Goal: Information Seeking & Learning: Understand process/instructions

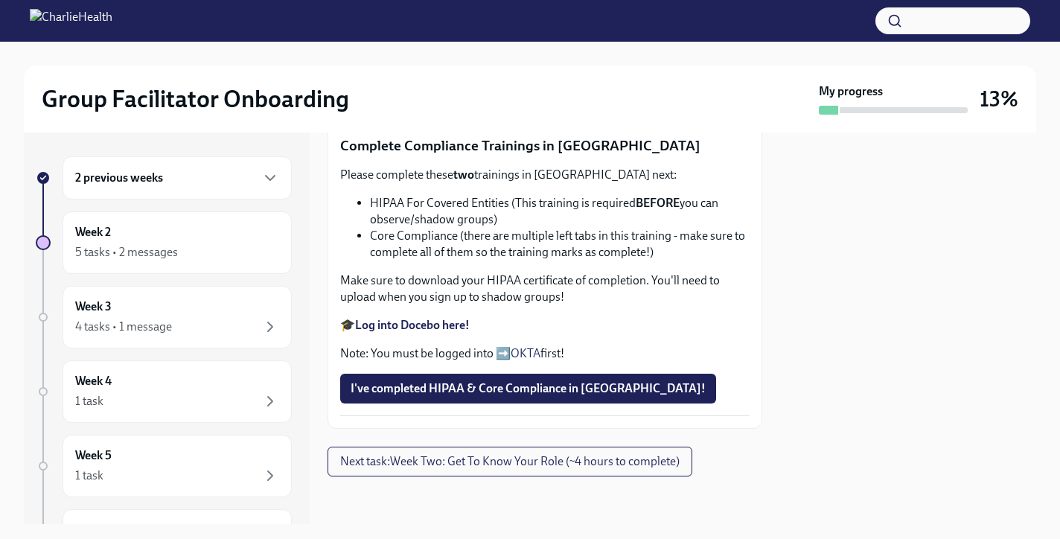
scroll to position [912, 0]
click at [471, 394] on span "I've completed HIPAA & Core Compliance in [GEOGRAPHIC_DATA]!" at bounding box center [527, 388] width 355 height 15
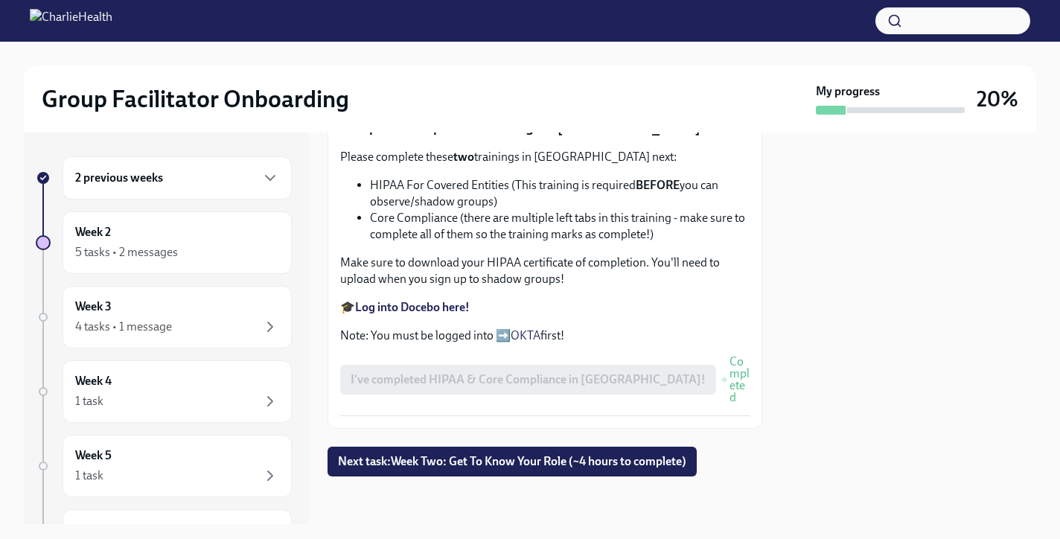
scroll to position [915, 0]
click at [527, 342] on link "OKTA" at bounding box center [525, 335] width 30 height 14
click at [462, 471] on button "Next task : Week Two: Get To Know Your Role (~4 hours to complete)" at bounding box center [511, 461] width 369 height 30
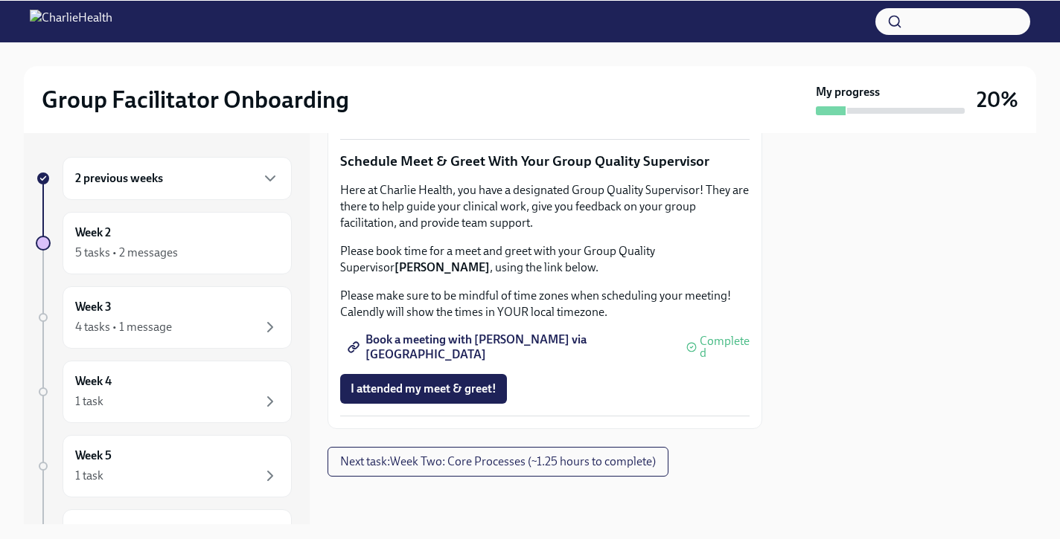
scroll to position [1270, 0]
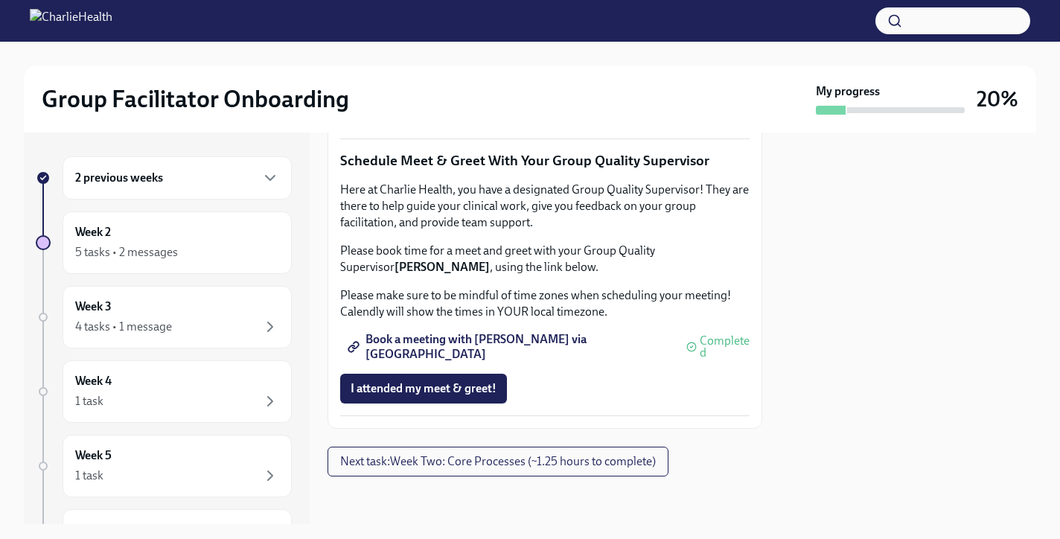
click at [427, 77] on span "Complete this form to schedule your observations" at bounding box center [485, 70] width 271 height 15
click at [394, 78] on span "Complete this form to schedule your observations" at bounding box center [485, 70] width 271 height 15
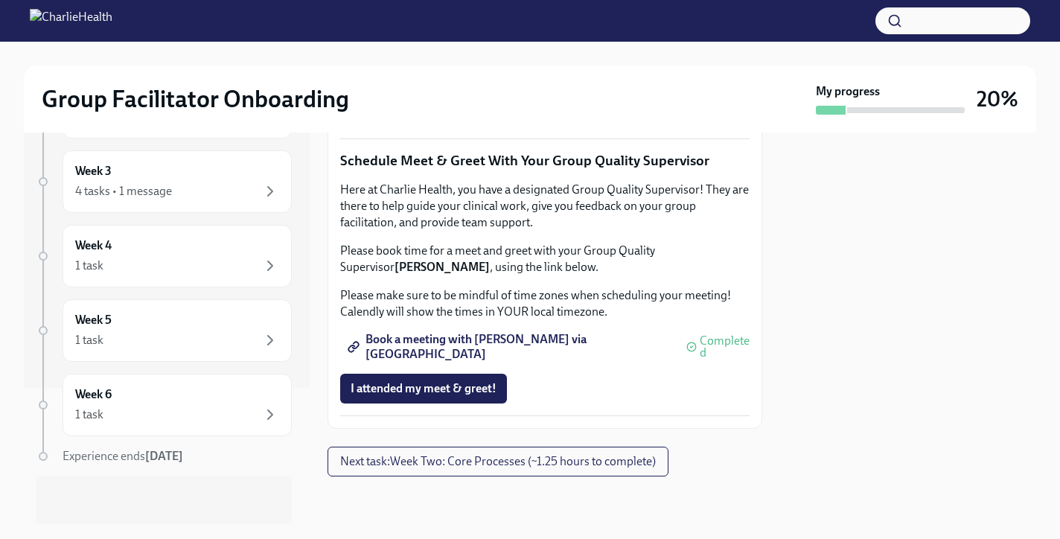
scroll to position [1524, 0]
click at [418, 462] on span "Next task : Week Two: Core Processes (~1.25 hours to complete)" at bounding box center [498, 461] width 316 height 15
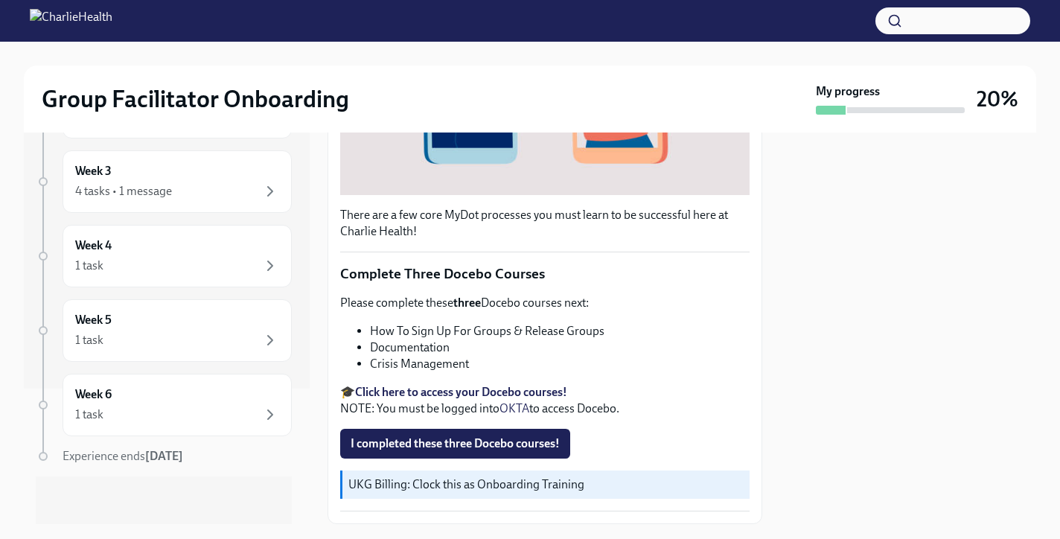
scroll to position [440, 0]
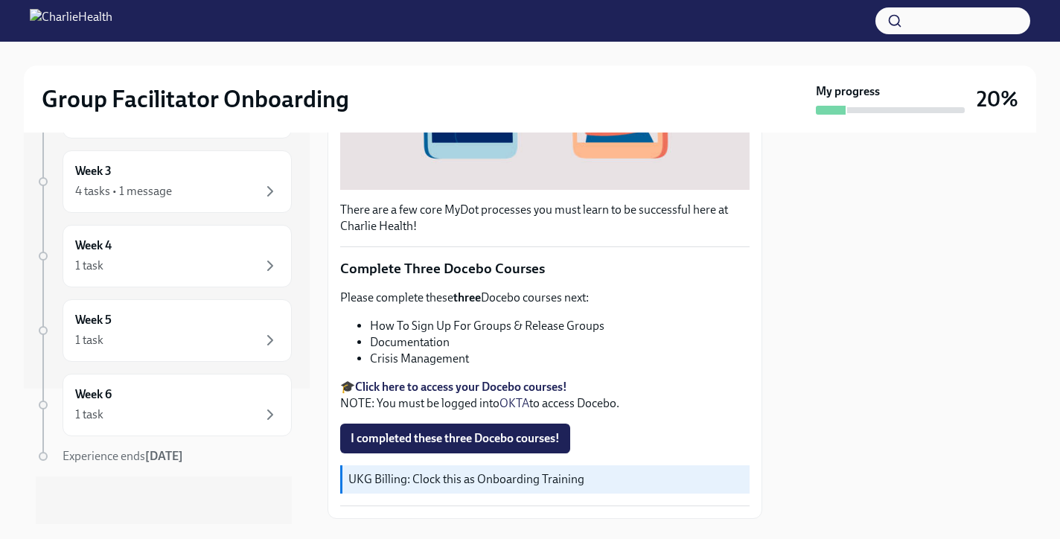
click at [432, 333] on li "How To Sign Up For Groups & Release Groups" at bounding box center [560, 326] width 380 height 16
click at [427, 342] on li "Documentation" at bounding box center [560, 342] width 380 height 16
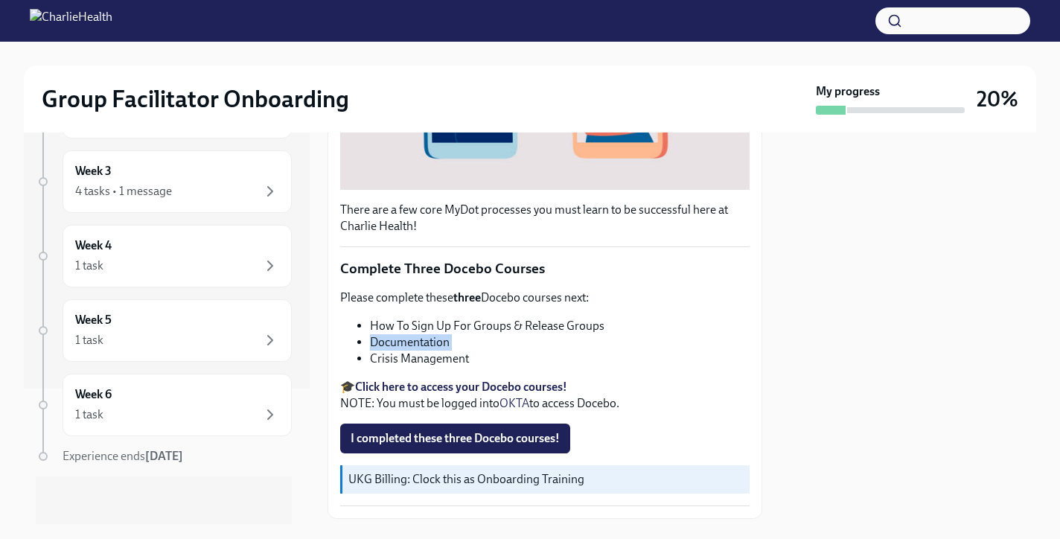
click at [427, 342] on li "Documentation" at bounding box center [560, 342] width 380 height 16
click at [427, 360] on li "Crisis Management" at bounding box center [560, 358] width 380 height 16
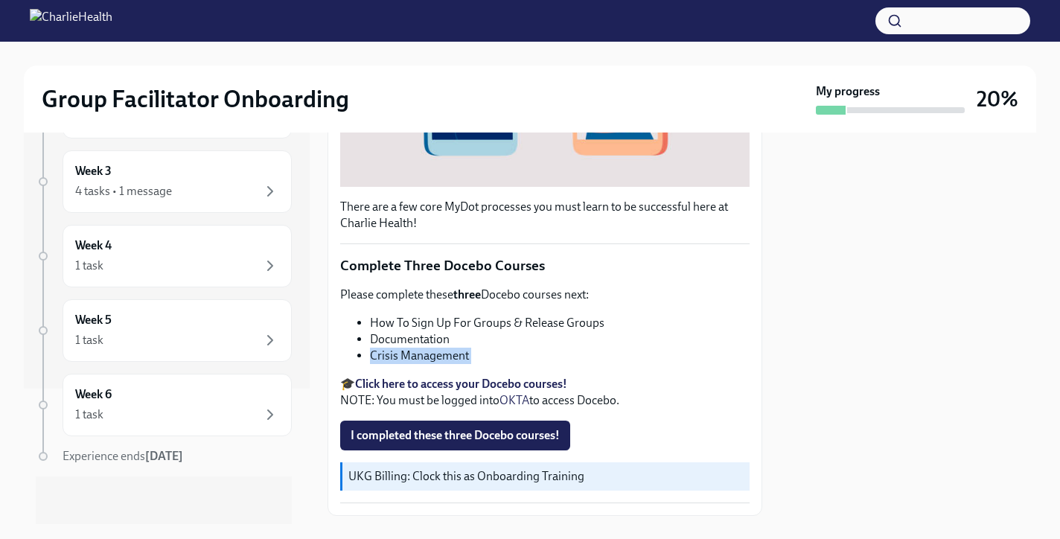
scroll to position [462, 0]
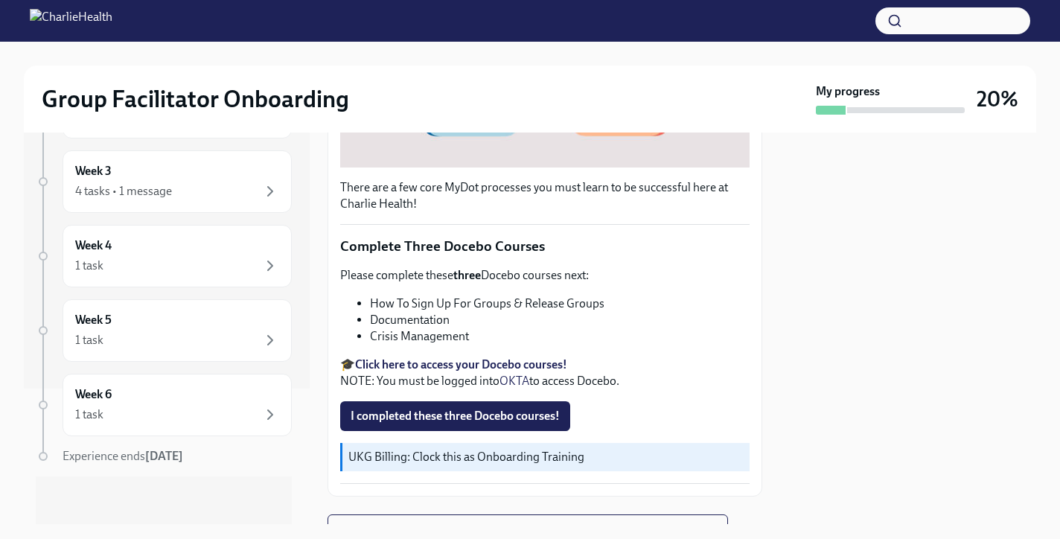
click at [423, 321] on li "Documentation" at bounding box center [560, 320] width 380 height 16
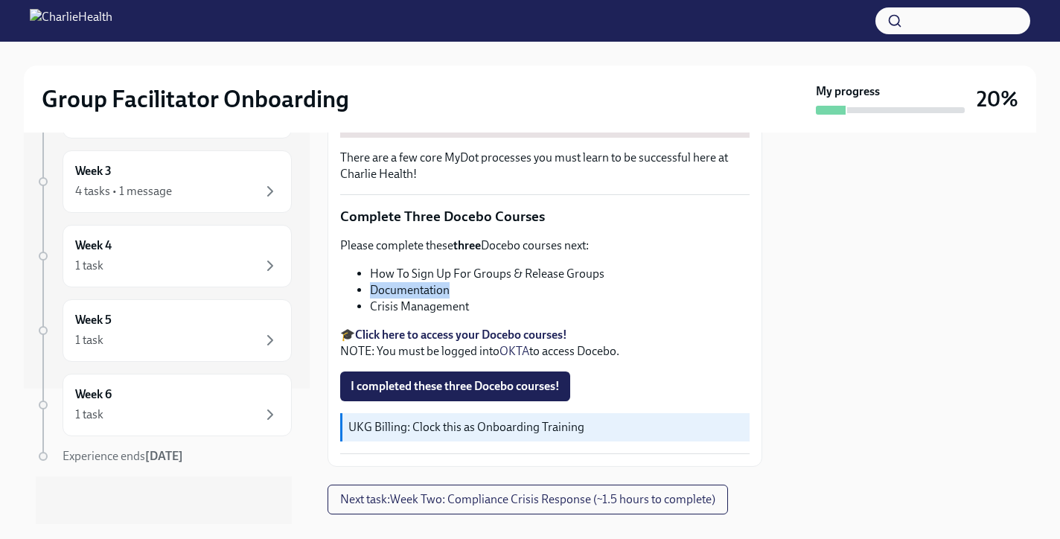
scroll to position [531, 0]
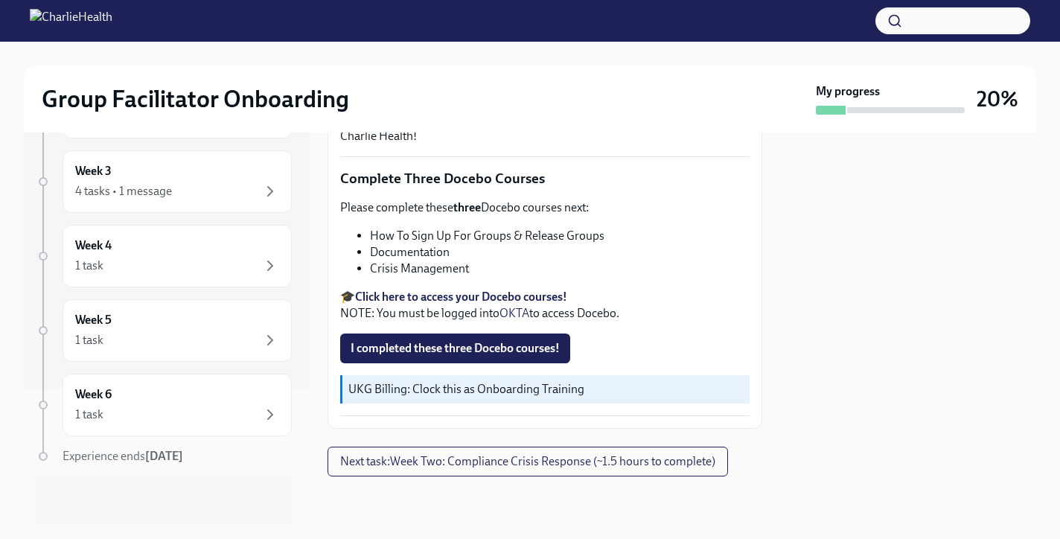
click at [409, 267] on li "Crisis Management" at bounding box center [560, 268] width 380 height 16
click at [416, 348] on span "I completed these three Docebo courses!" at bounding box center [454, 348] width 209 height 15
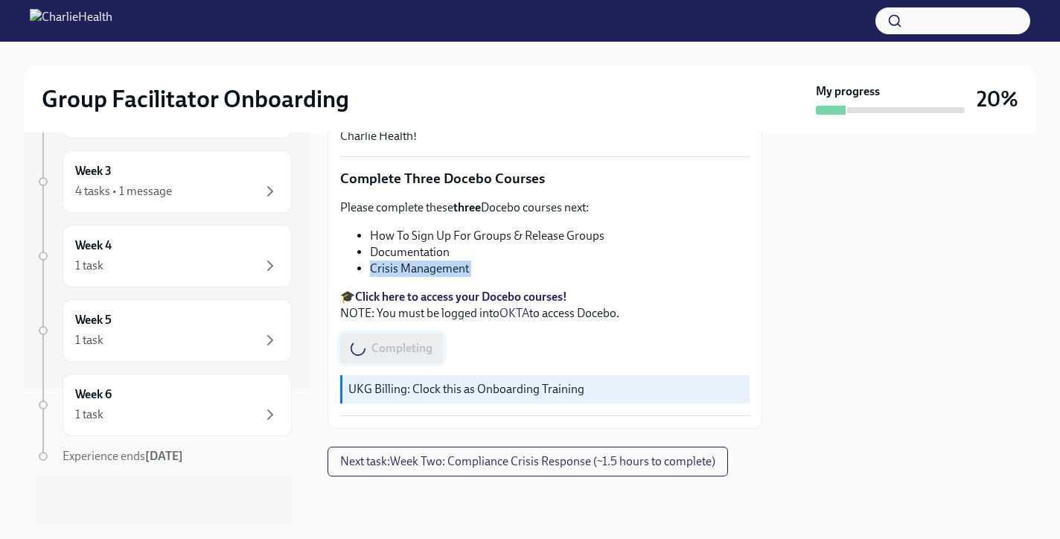
click at [416, 348] on div "Completing" at bounding box center [391, 348] width 103 height 30
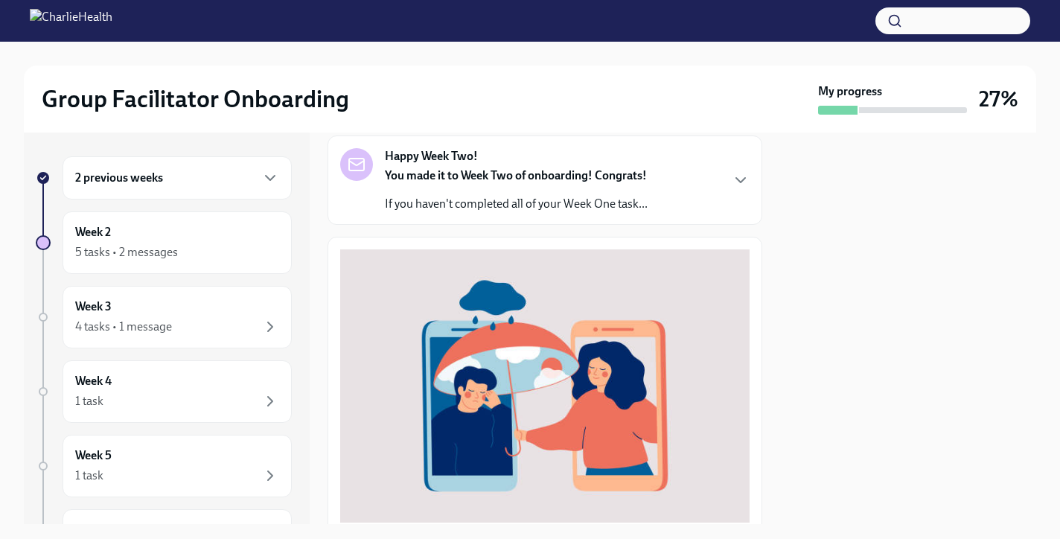
scroll to position [94, 0]
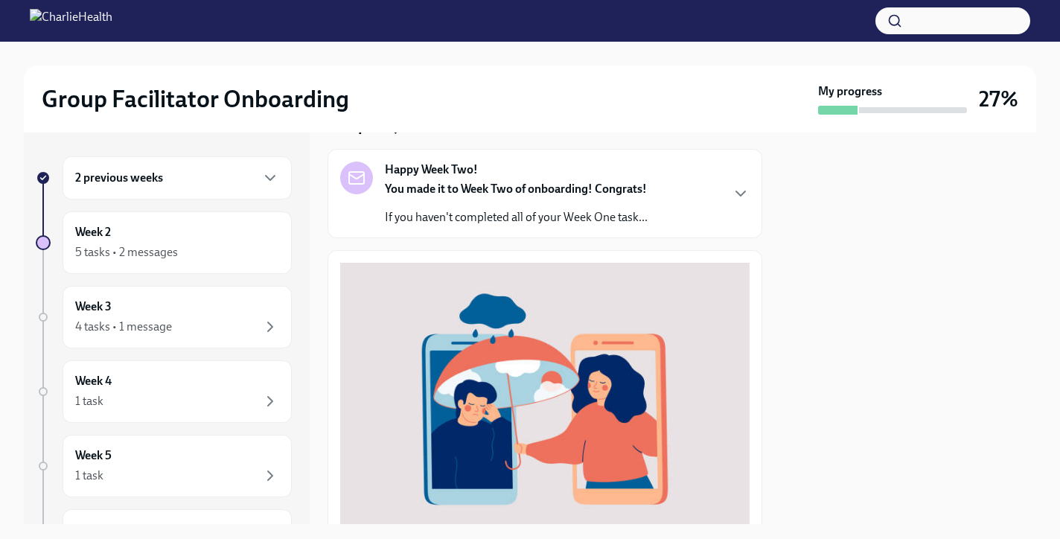
click at [554, 212] on p "If you haven't completed all of your Week One task..." at bounding box center [516, 217] width 263 height 16
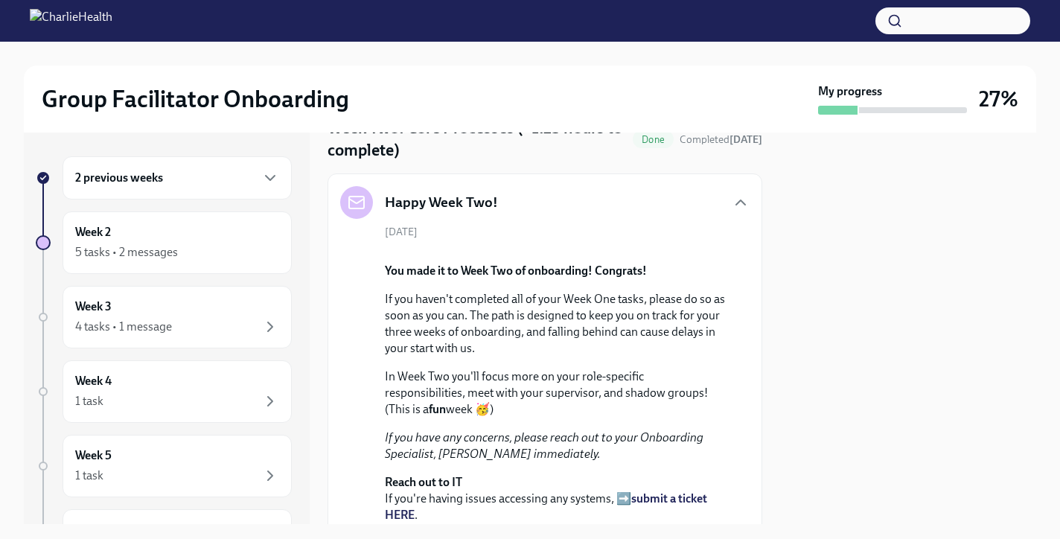
scroll to position [0, 0]
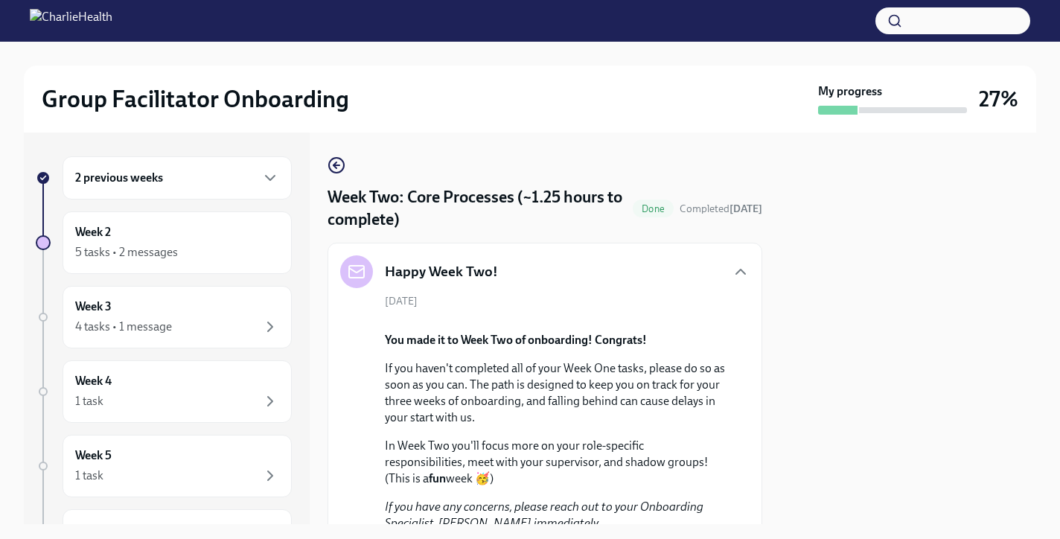
click at [534, 281] on div "Happy Week Two!" at bounding box center [544, 271] width 409 height 33
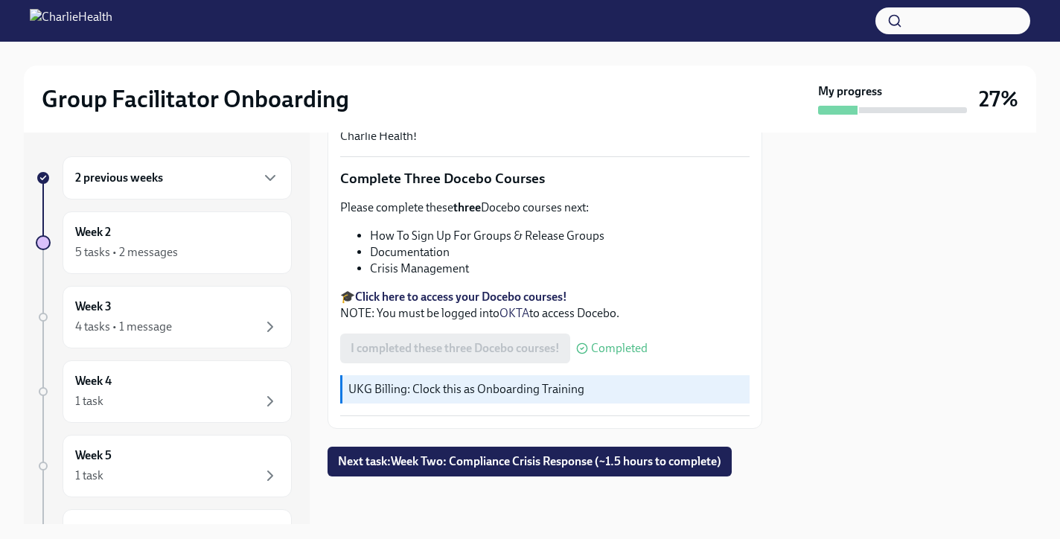
scroll to position [1051, 0]
click at [224, 234] on div "Week 2 5 tasks • 2 messages" at bounding box center [177, 242] width 204 height 37
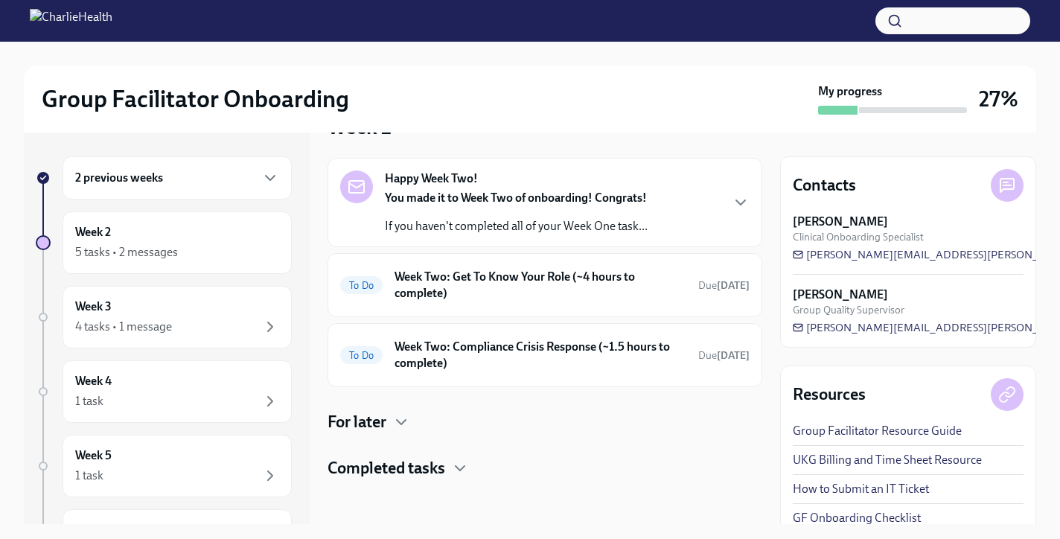
scroll to position [46, 0]
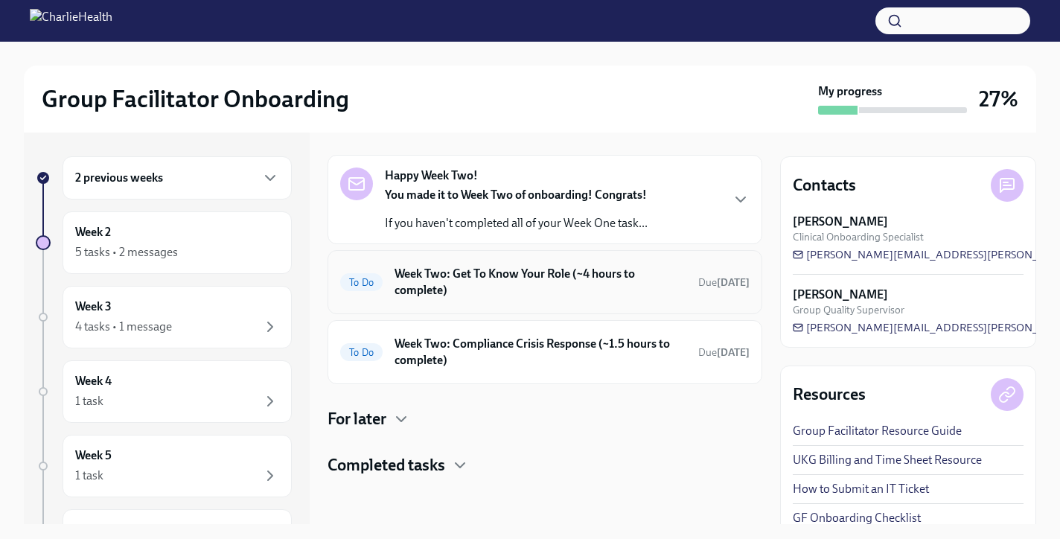
click at [462, 286] on h6 "Week Two: Get To Know Your Role (~4 hours to complete)" at bounding box center [540, 282] width 292 height 33
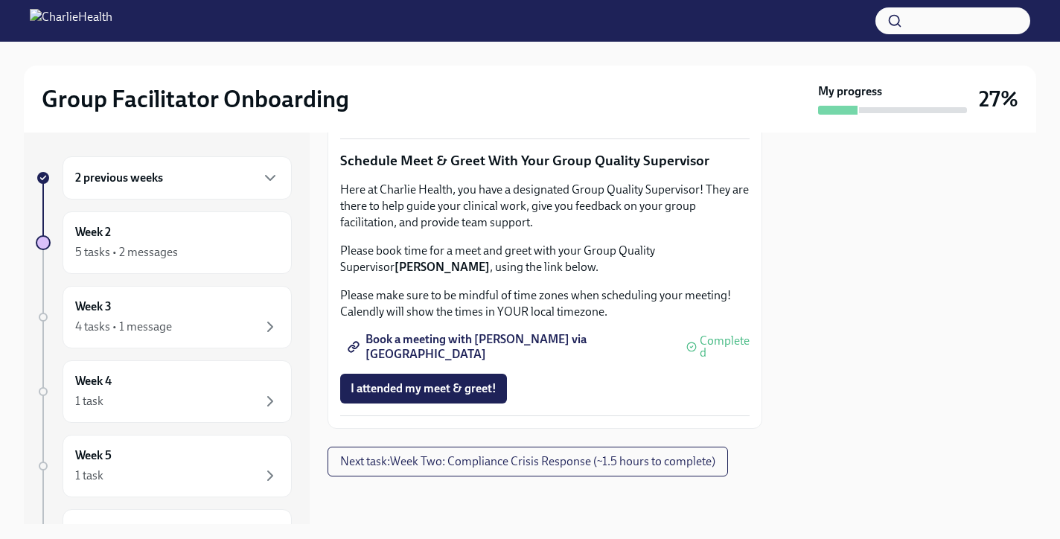
scroll to position [1524, 0]
click at [377, 458] on span "Next task : Week Two: Compliance Crisis Response (~1.5 hours to complete)" at bounding box center [527, 461] width 375 height 15
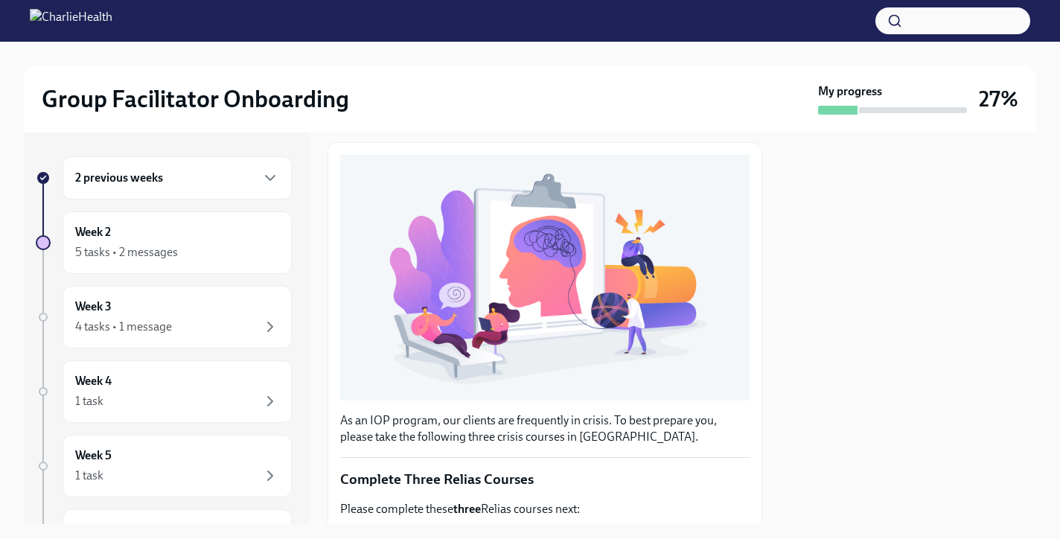
scroll to position [472, 0]
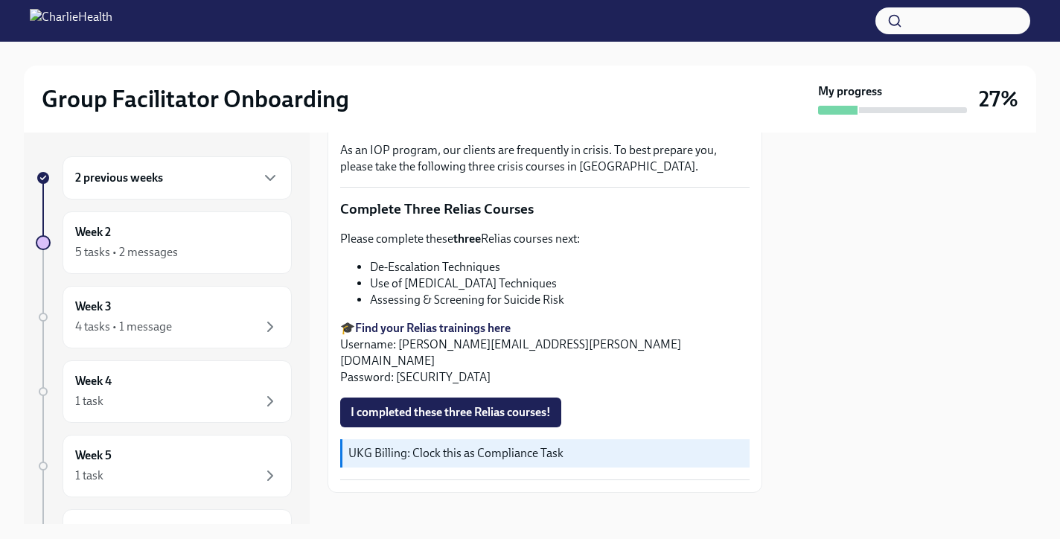
click at [418, 298] on li "Assessing & Screening for Suicide Risk" at bounding box center [560, 300] width 380 height 16
click at [403, 268] on li "De-Escalation Techniques" at bounding box center [560, 267] width 380 height 16
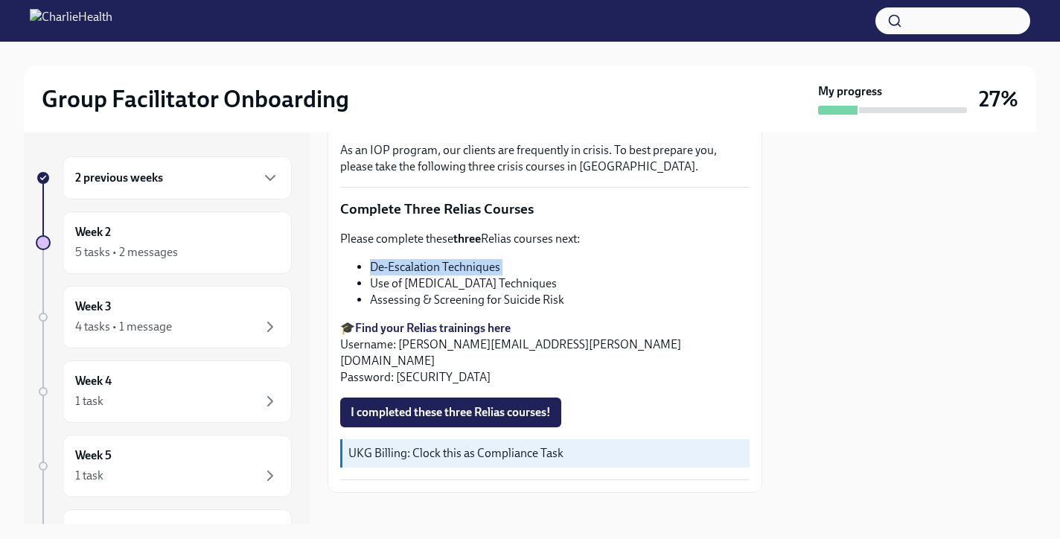
click at [403, 268] on li "De-Escalation Techniques" at bounding box center [560, 267] width 380 height 16
click at [412, 264] on li "De-Escalation Techniques" at bounding box center [560, 267] width 380 height 16
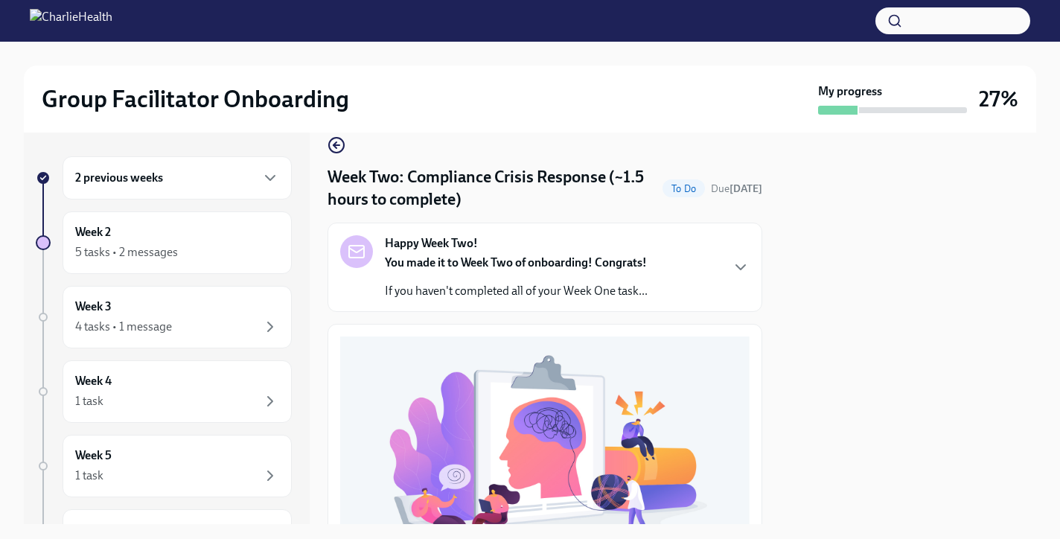
scroll to position [0, 0]
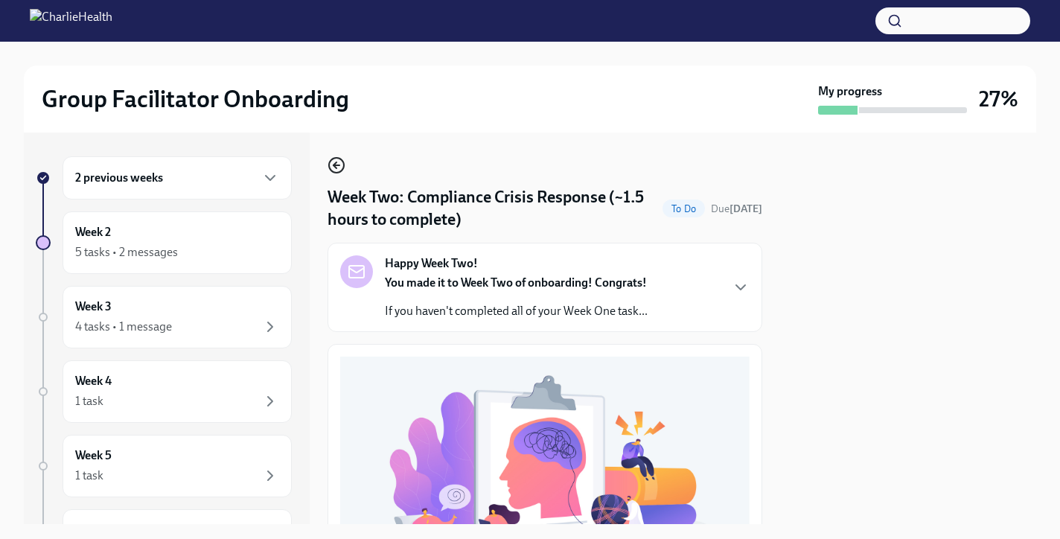
click at [334, 167] on icon "button" at bounding box center [334, 165] width 3 height 6
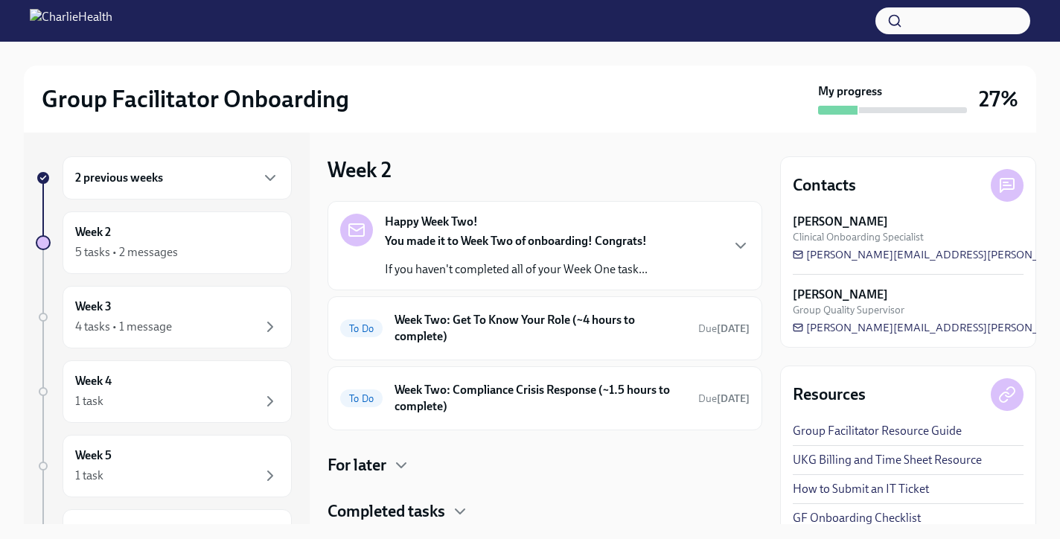
scroll to position [46, 0]
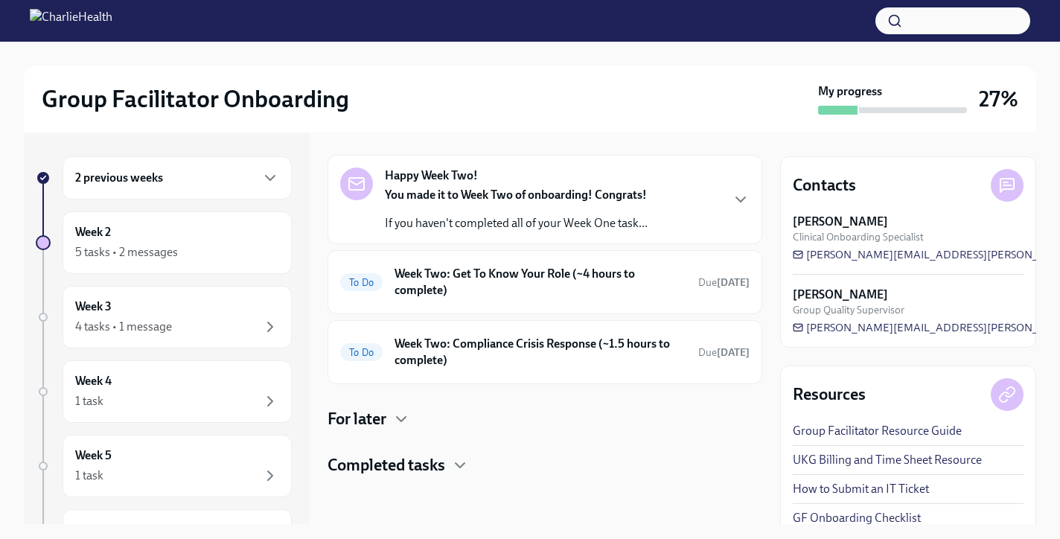
click at [394, 467] on h4 "Completed tasks" at bounding box center [386, 465] width 118 height 22
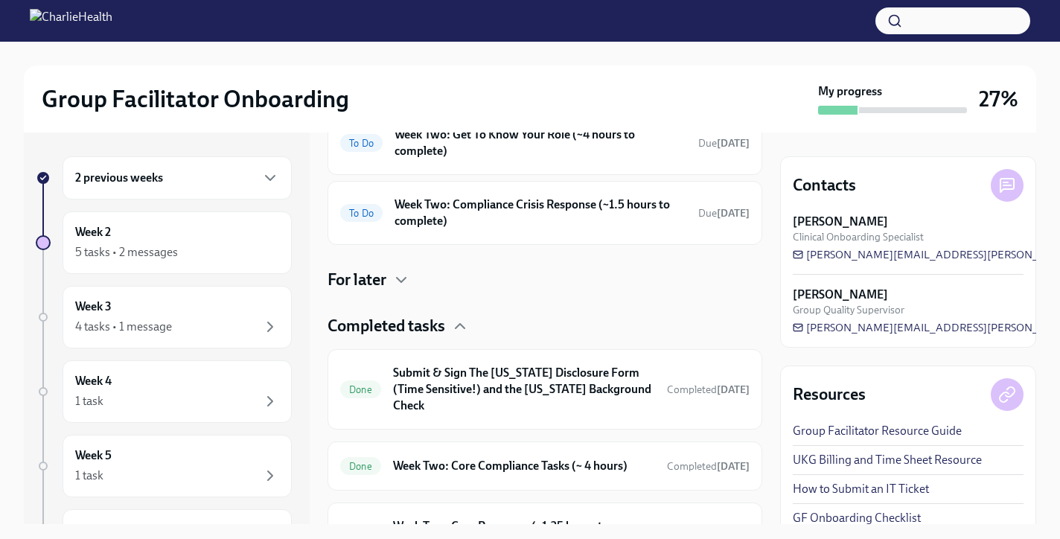
scroll to position [188, 0]
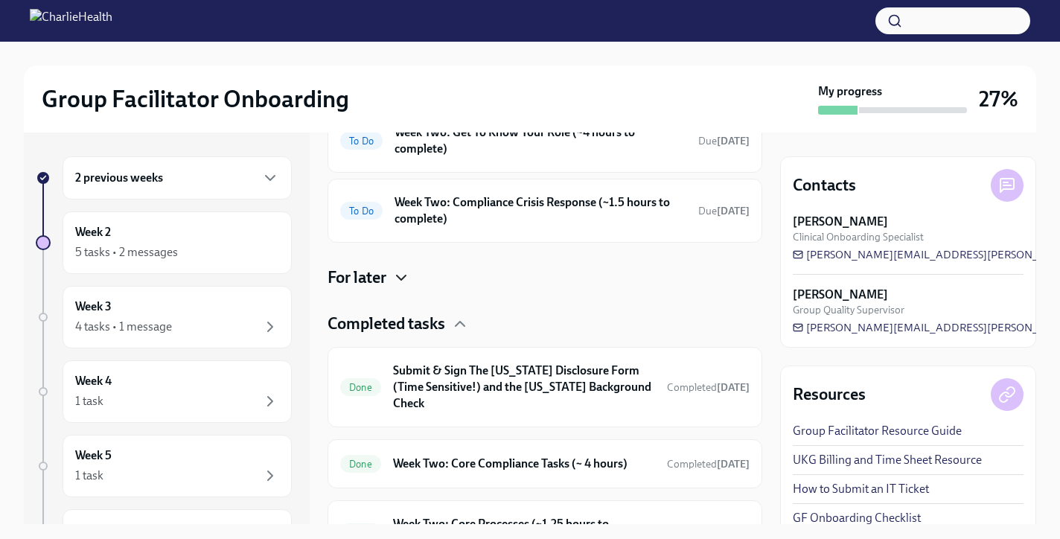
click at [398, 280] on icon "button" at bounding box center [401, 278] width 18 height 18
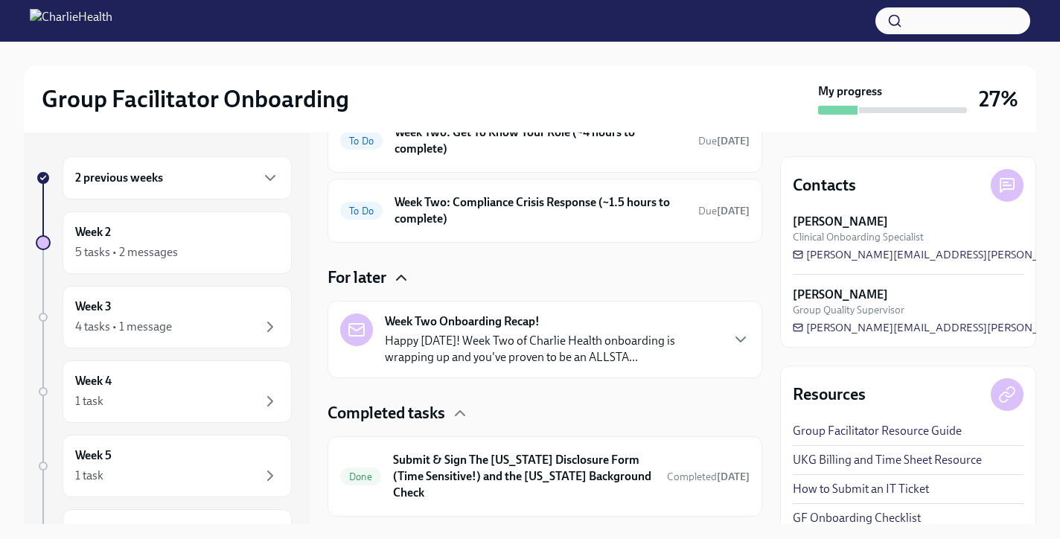
click at [400, 284] on icon "button" at bounding box center [401, 278] width 18 height 18
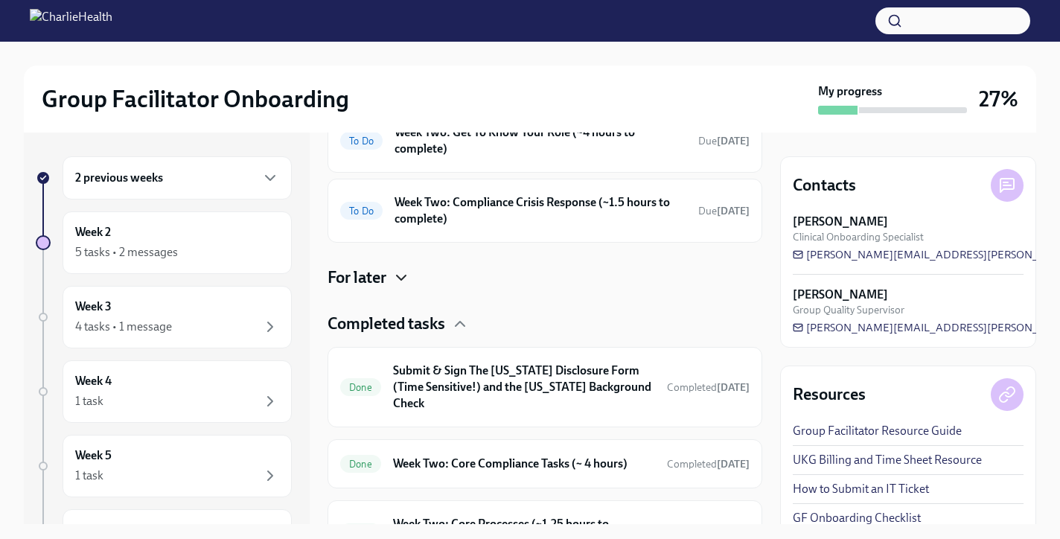
click at [398, 324] on h4 "Completed tasks" at bounding box center [386, 324] width 118 height 22
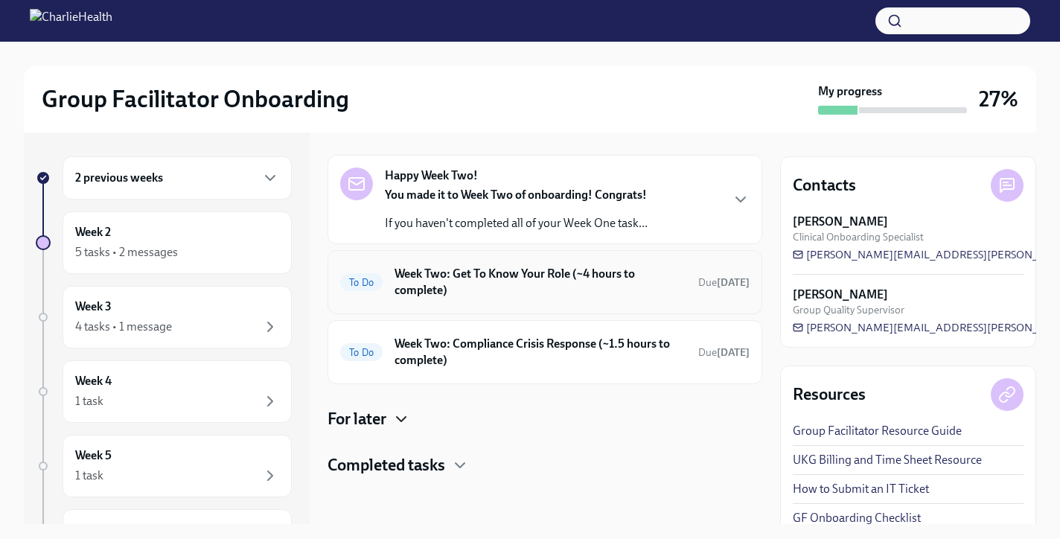
scroll to position [0, 0]
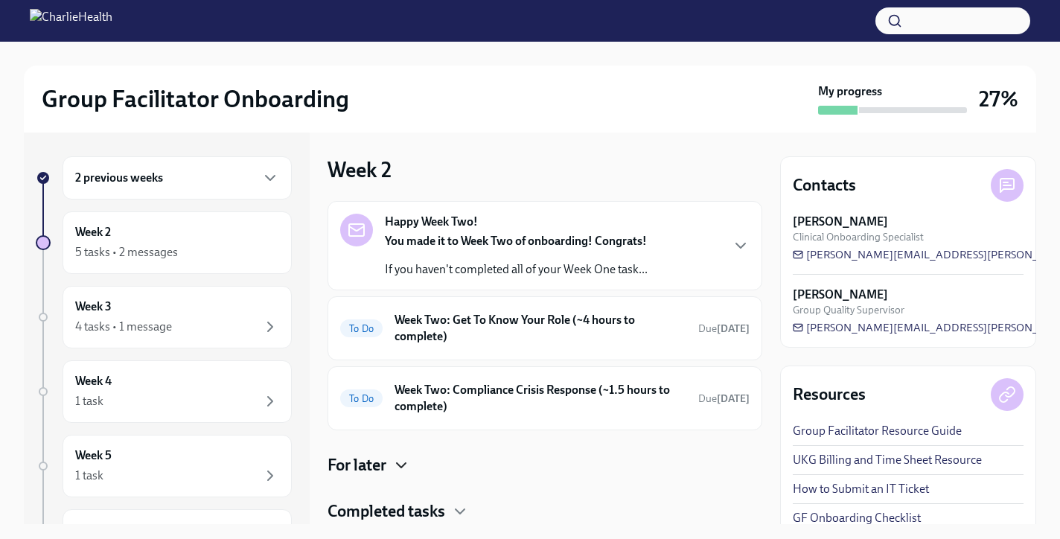
click at [130, 177] on h6 "2 previous weeks" at bounding box center [119, 178] width 88 height 16
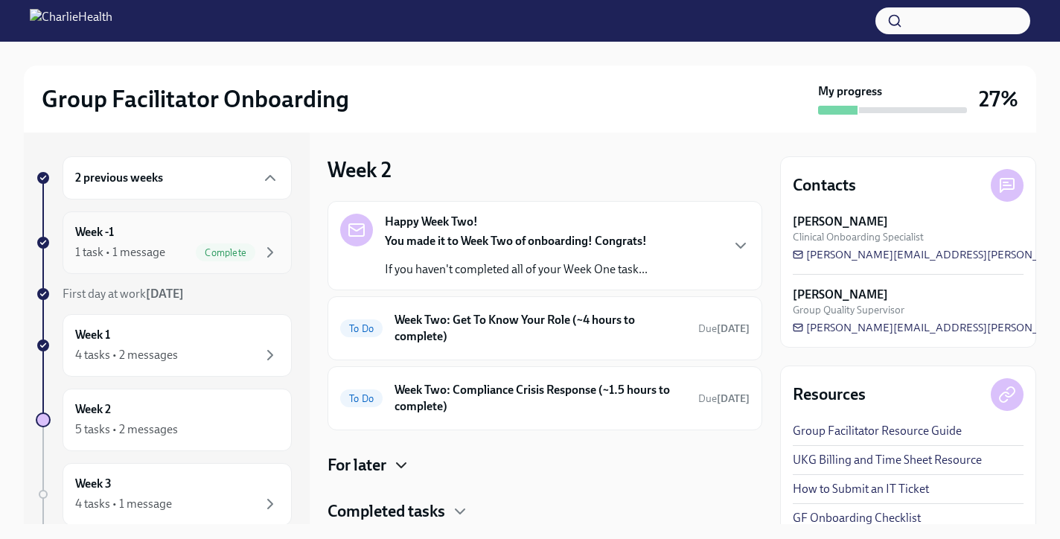
click at [127, 247] on div "1 task • 1 message" at bounding box center [120, 252] width 90 height 16
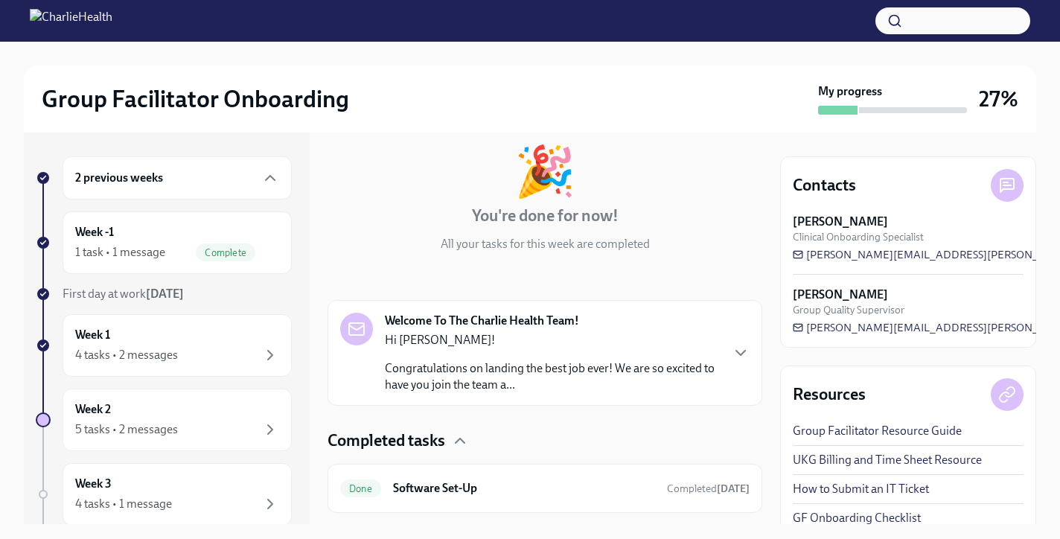
scroll to position [115, 0]
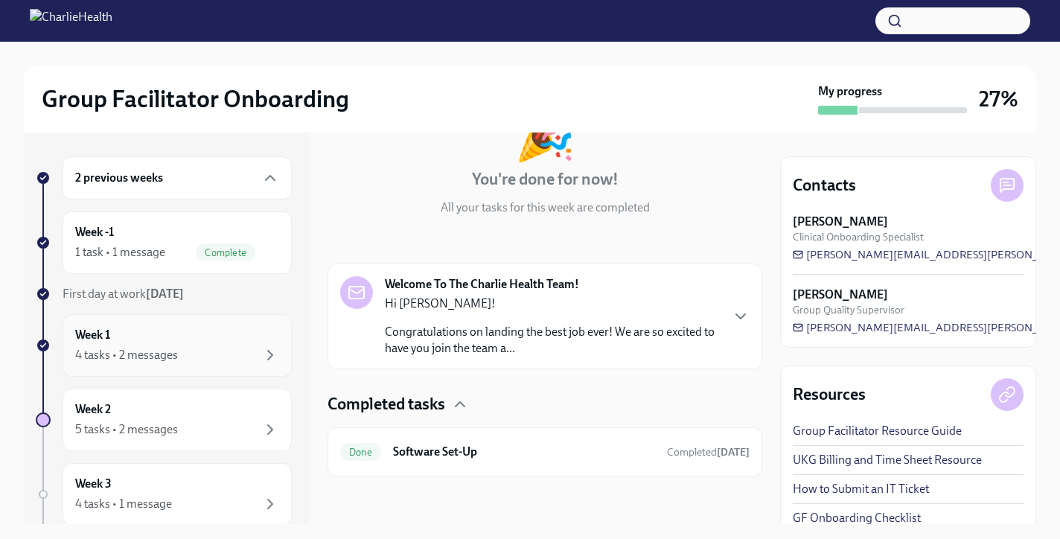
click at [116, 342] on div "Week 1 4 tasks • 2 messages" at bounding box center [177, 345] width 204 height 37
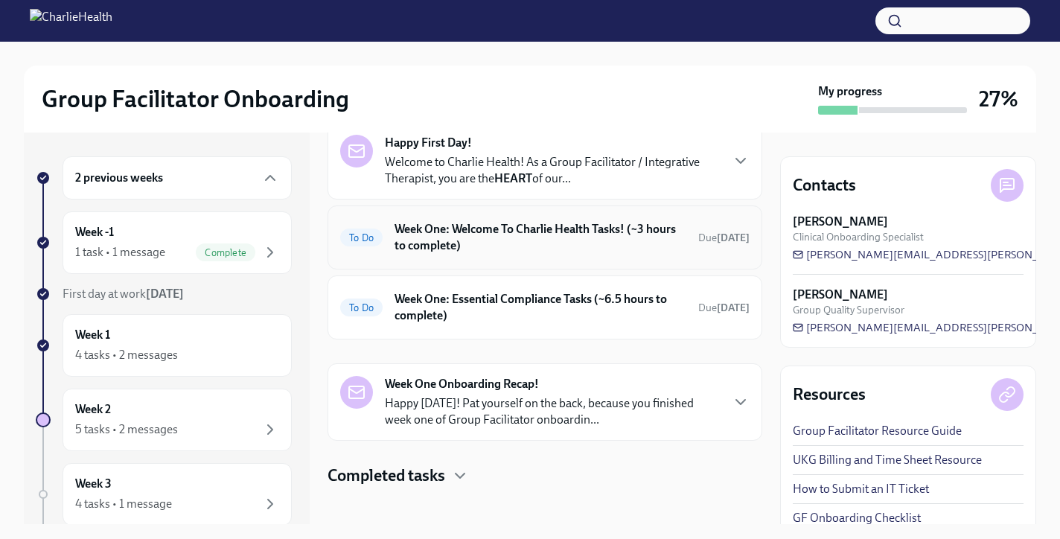
scroll to position [80, 0]
click at [464, 249] on h6 "Week One: Welcome To Charlie Health Tasks! (~3 hours to complete)" at bounding box center [540, 236] width 292 height 33
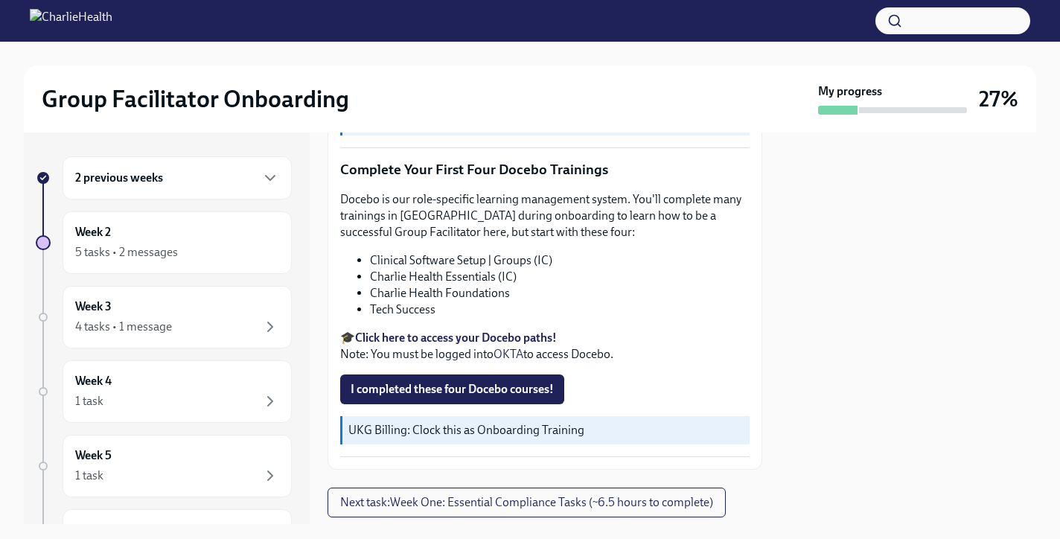
scroll to position [1938, 0]
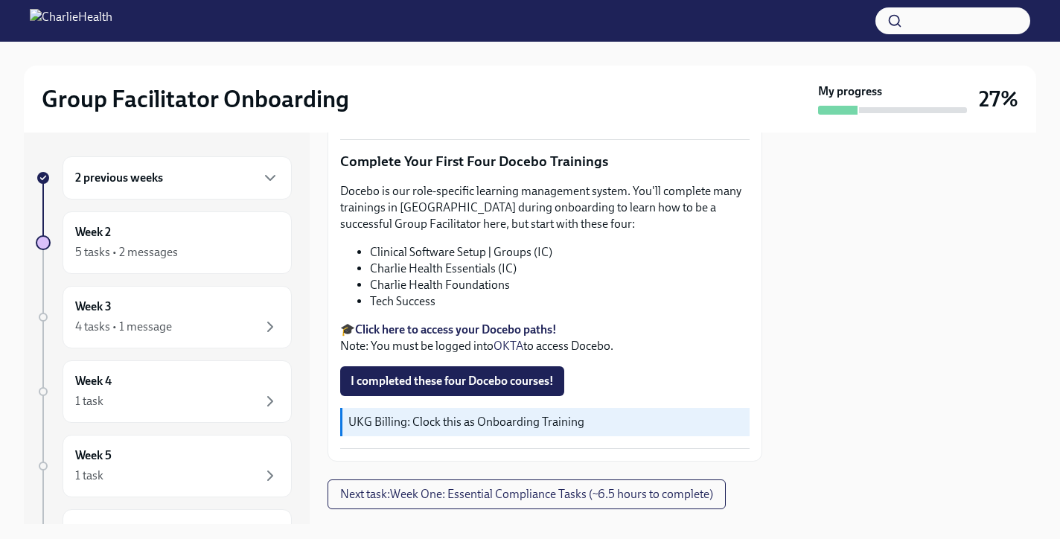
click at [456, 277] on li "Charlie Health Foundations" at bounding box center [560, 285] width 380 height 16
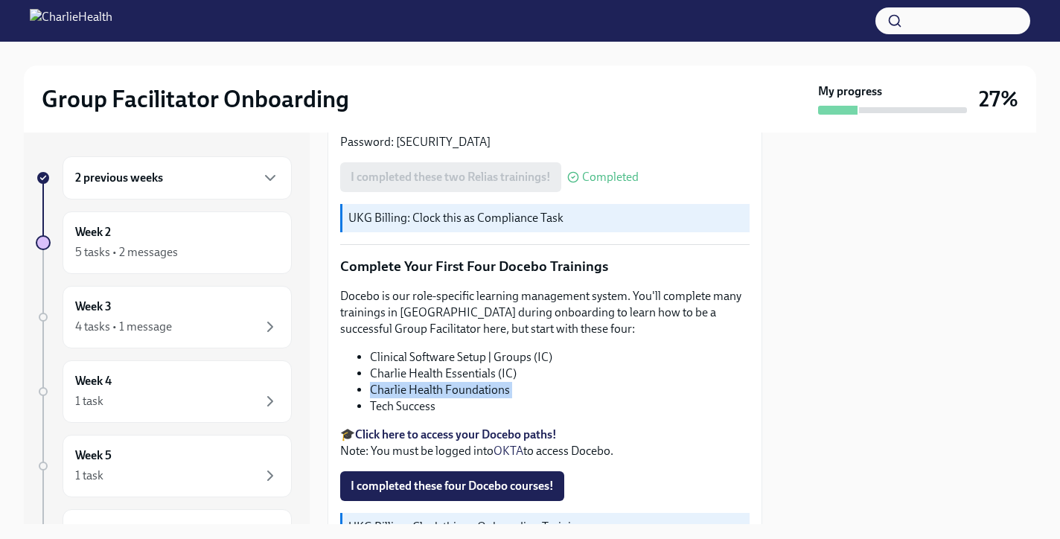
scroll to position [1832, 0]
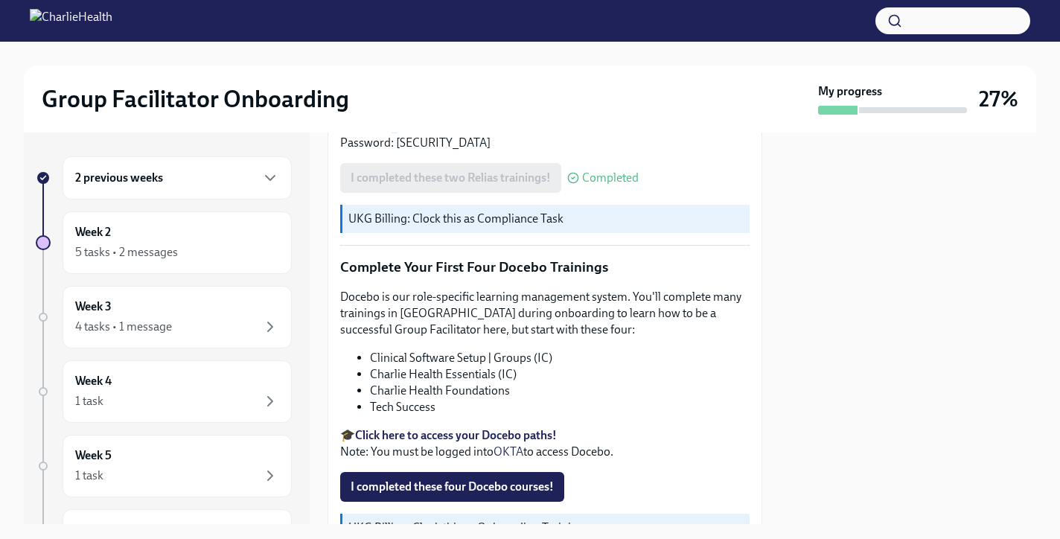
click at [457, 289] on p "Docebo is our role-specific learning management system. You'll complete many tr…" at bounding box center [544, 313] width 409 height 49
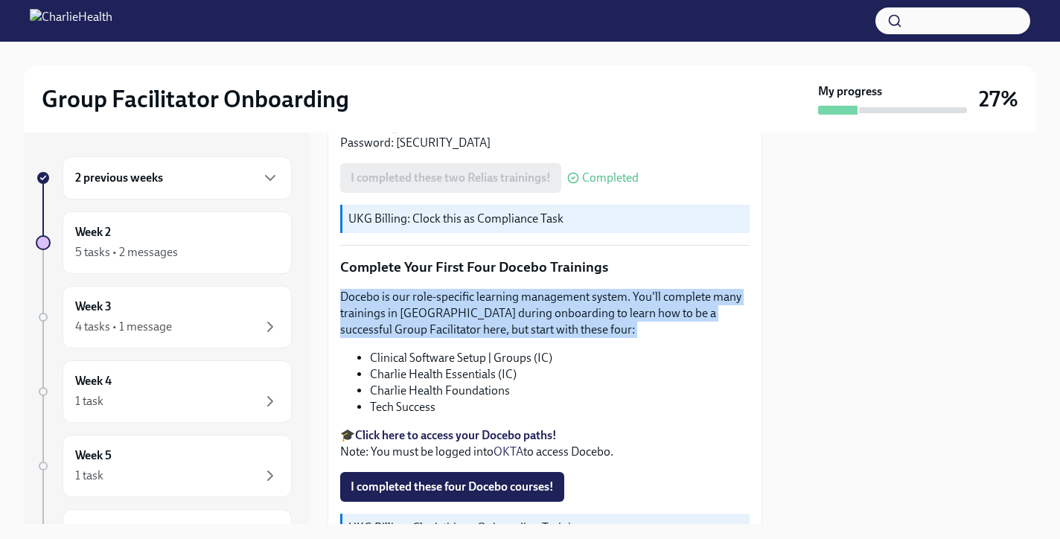
click at [457, 289] on p "Docebo is our role-specific learning management system. You'll complete many tr…" at bounding box center [544, 313] width 409 height 49
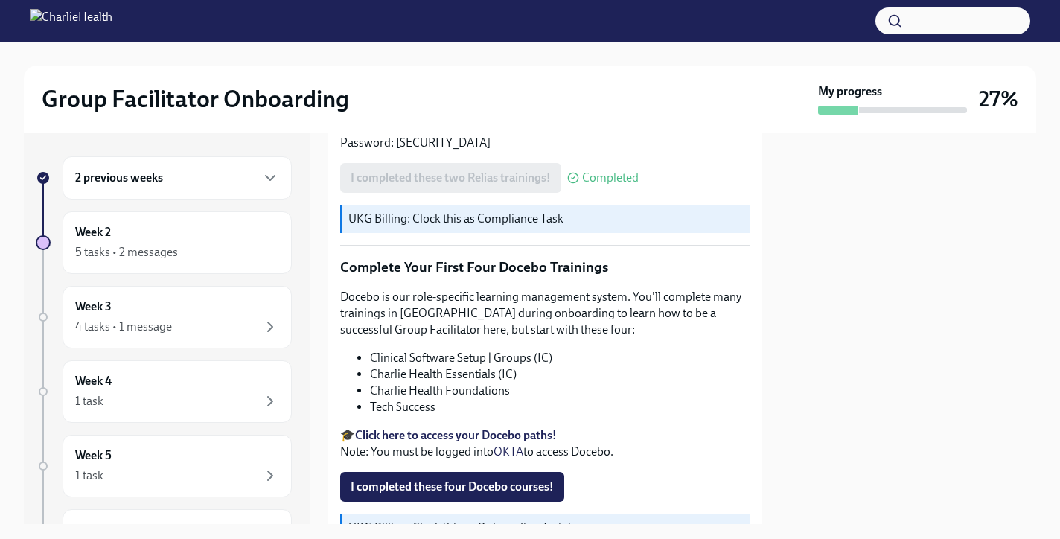
click at [438, 427] on p "🎓 Click here to access your Docebo paths! Note: You must be logged into OKTA to…" at bounding box center [544, 443] width 409 height 33
click at [421, 382] on li "Charlie Health Foundations" at bounding box center [560, 390] width 380 height 16
click at [410, 399] on li "Tech Success" at bounding box center [560, 407] width 380 height 16
